Goal: Register for event/course

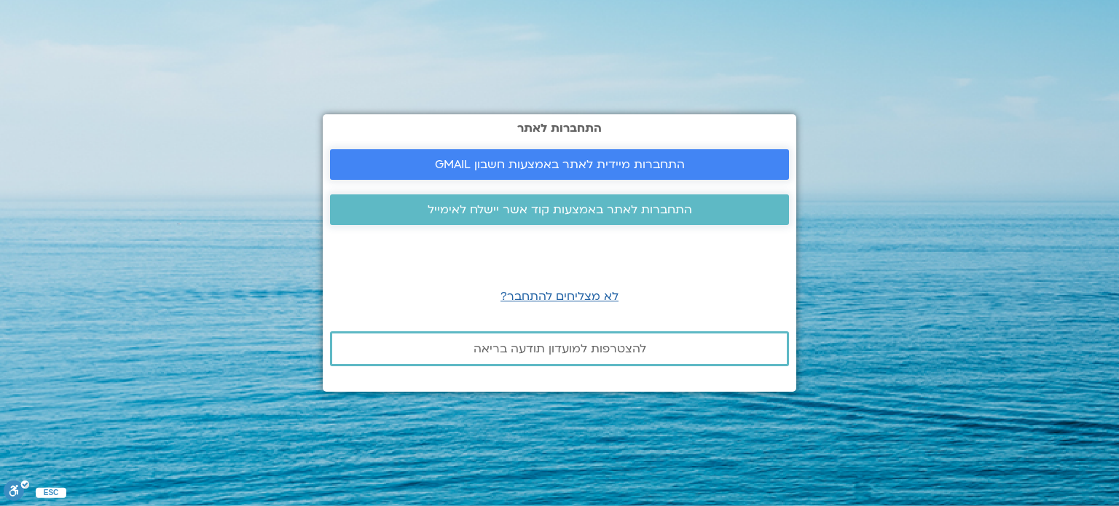
drag, startPoint x: 559, startPoint y: 158, endPoint x: 547, endPoint y: 159, distance: 12.4
click at [559, 159] on span "התחברות מיידית לאתר באמצעות חשבון GMAIL" at bounding box center [560, 164] width 250 height 13
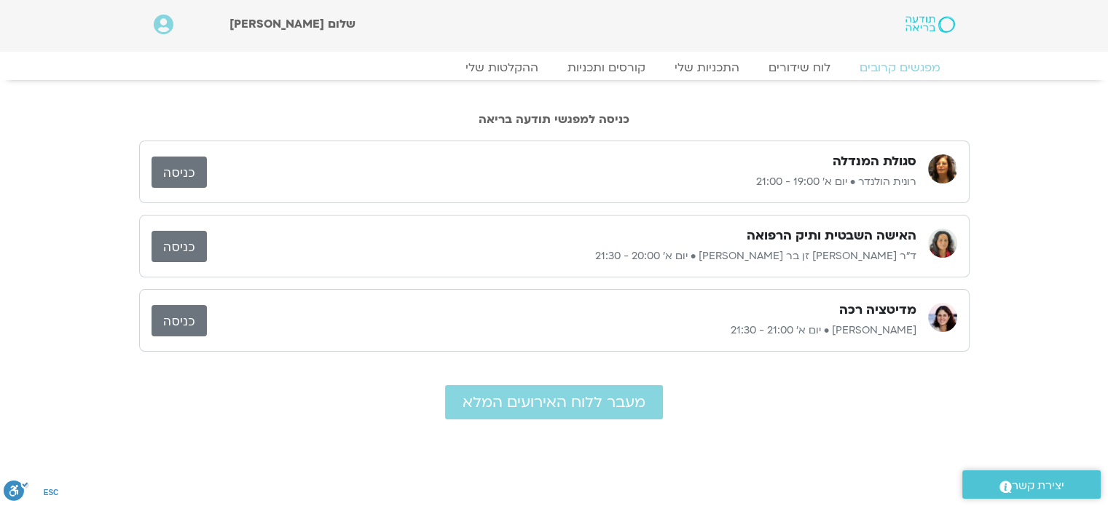
click at [781, 235] on h3 "האישה השבטית ותיק הרפואה" at bounding box center [831, 235] width 170 height 17
click at [189, 242] on link "כניסה" at bounding box center [178, 246] width 55 height 31
